Goal: Task Accomplishment & Management: Use online tool/utility

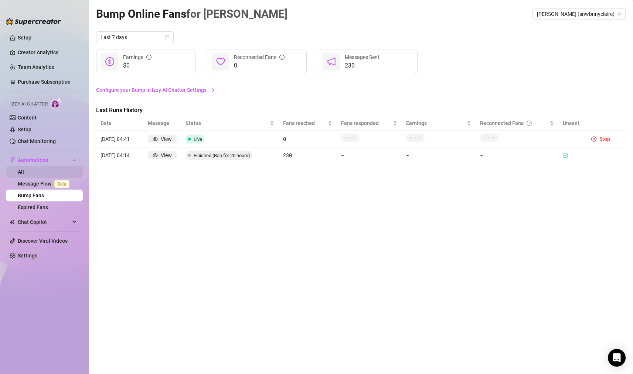
click at [24, 175] on link "All" at bounding box center [21, 172] width 6 height 6
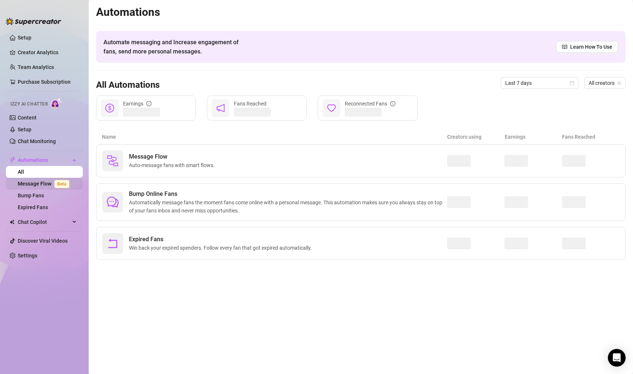
click at [46, 181] on link "Message Flow Beta" at bounding box center [45, 184] width 55 height 6
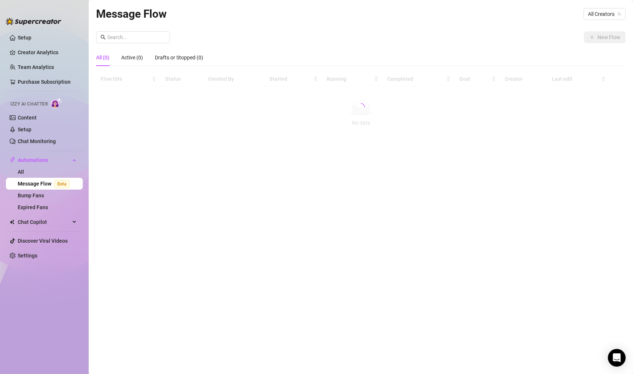
click at [47, 187] on link "Message Flow Beta" at bounding box center [45, 184] width 55 height 6
click at [44, 197] on link "Bump Fans" at bounding box center [31, 196] width 26 height 6
